Goal: Check status: Check status

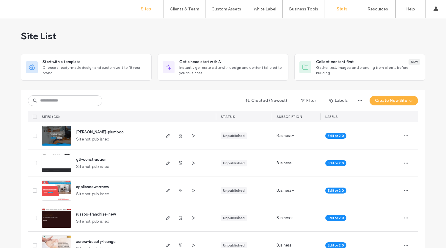
click at [341, 10] on label "Stats" at bounding box center [342, 8] width 11 height 5
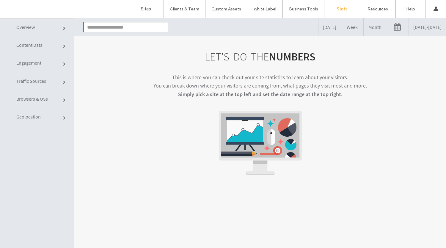
click link
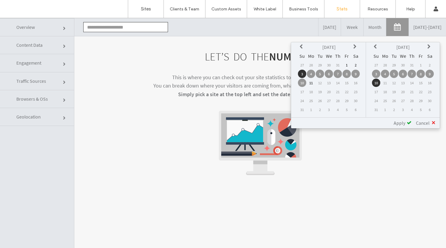
click at [312, 73] on td "4" at bounding box center [311, 74] width 8 height 8
click at [378, 82] on td "10" at bounding box center [376, 83] width 8 height 8
click at [399, 123] on span "Apply" at bounding box center [400, 123] width 12 height 6
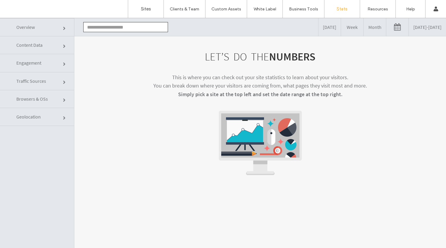
click at [63, 45] on span "Content Data" at bounding box center [65, 47] width 4 height 4
click input "text"
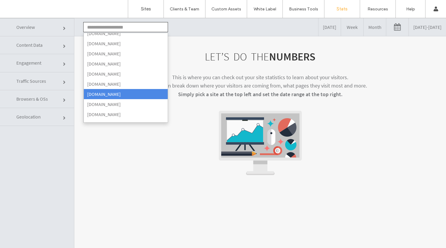
scroll to position [813, 0]
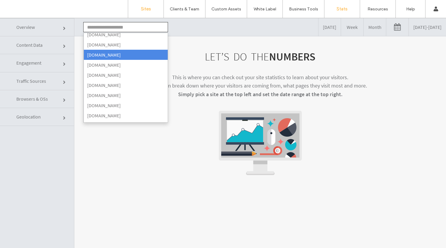
click at [144, 8] on label "Sites" at bounding box center [146, 8] width 10 height 5
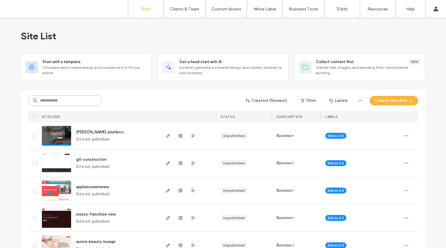
click at [66, 100] on input at bounding box center [65, 100] width 74 height 11
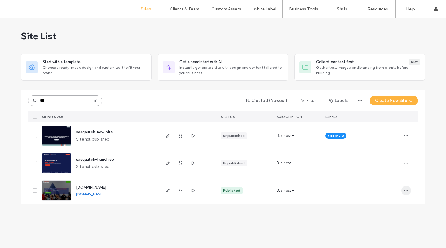
type input "***"
click at [408, 190] on icon "button" at bounding box center [406, 190] width 5 height 5
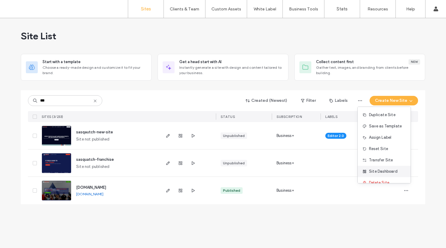
click at [384, 170] on span "Site Dashboard" at bounding box center [383, 171] width 29 height 6
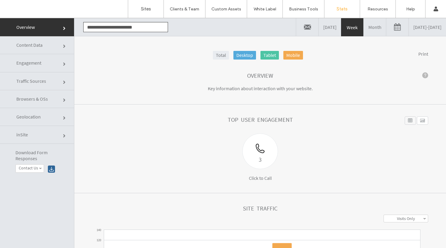
click link
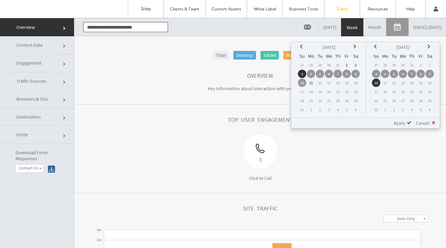
click at [313, 73] on td "4" at bounding box center [311, 74] width 8 height 8
click at [374, 82] on td "10" at bounding box center [376, 83] width 8 height 8
click at [404, 125] on span "Apply" at bounding box center [400, 123] width 12 height 6
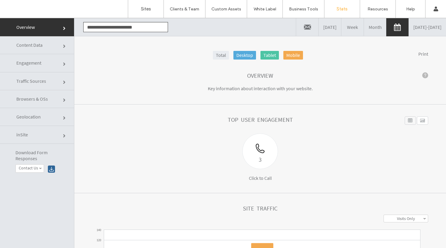
click at [63, 47] on span "Content Data" at bounding box center [65, 47] width 4 height 4
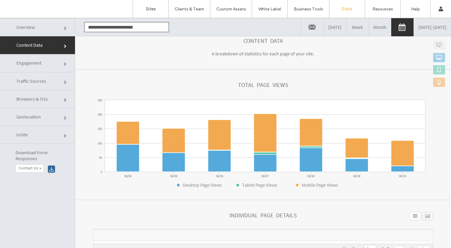
click at [64, 63] on span "Engagement" at bounding box center [66, 64] width 4 height 4
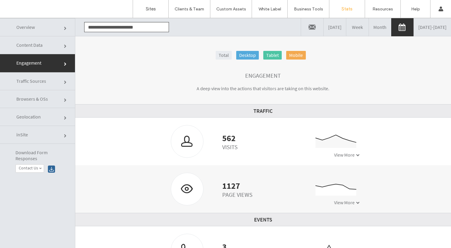
click at [64, 46] on span "Content Data" at bounding box center [66, 47] width 4 height 4
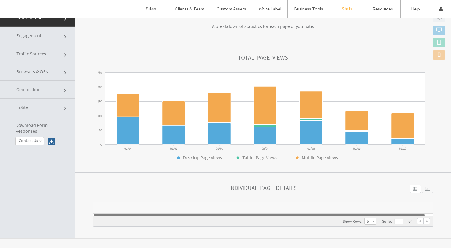
scroll to position [30, 0]
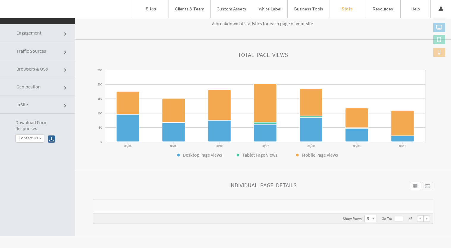
click at [64, 32] on span "Engagement" at bounding box center [66, 34] width 4 height 4
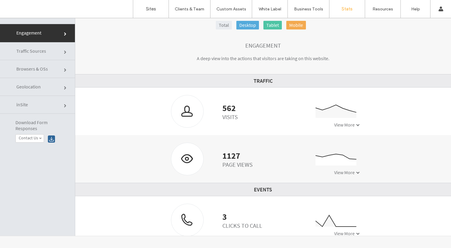
click at [64, 52] on span "Traffic Sources" at bounding box center [66, 53] width 4 height 4
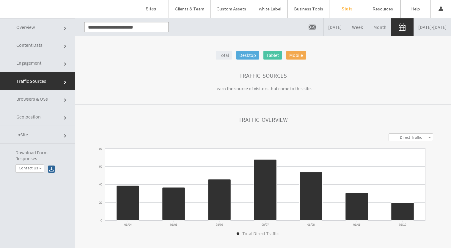
click at [64, 45] on span "Content Data" at bounding box center [66, 47] width 4 height 4
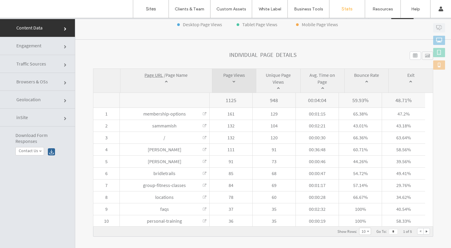
scroll to position [18, 0]
